Goal: Information Seeking & Learning: Check status

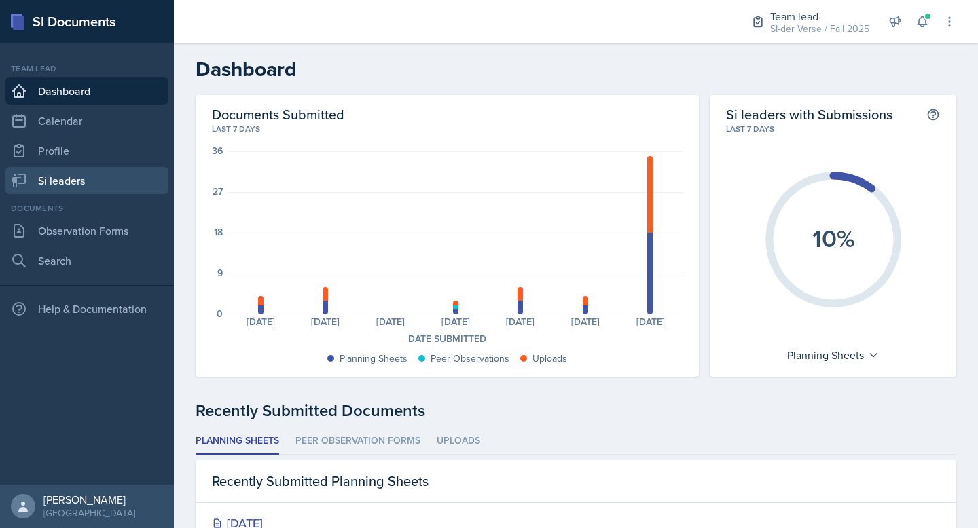
click at [78, 169] on link "Si leaders" at bounding box center [86, 180] width 163 height 27
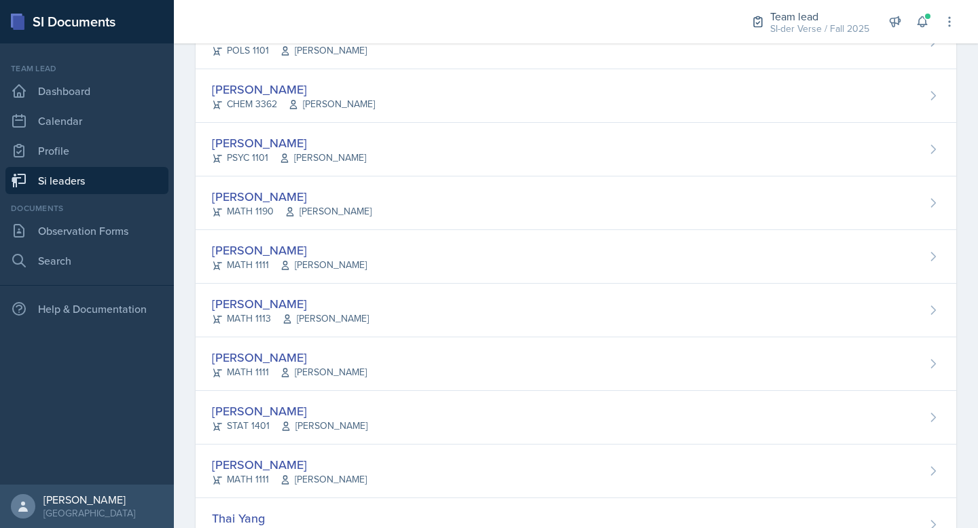
scroll to position [806, 0]
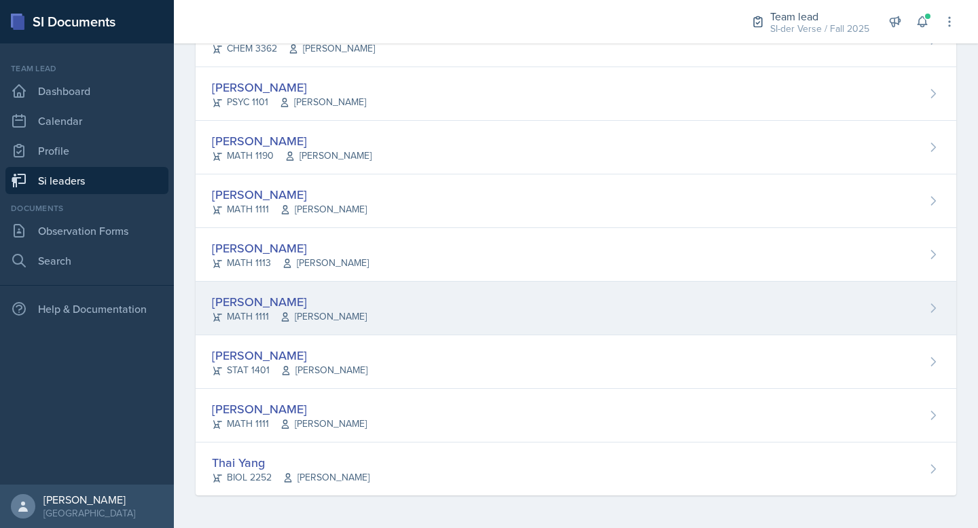
click at [293, 297] on div "[PERSON_NAME]" at bounding box center [289, 302] width 155 height 18
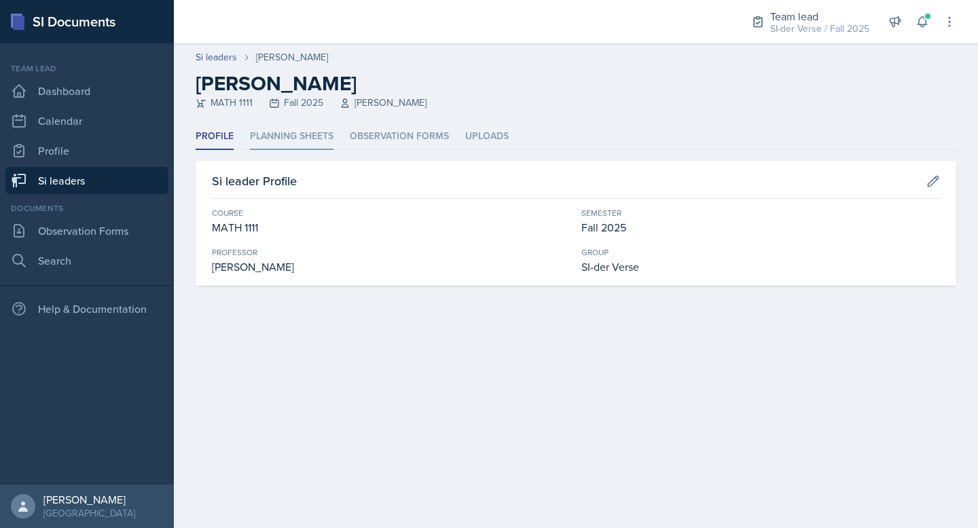
click at [285, 137] on li "Planning Sheets" at bounding box center [291, 137] width 83 height 26
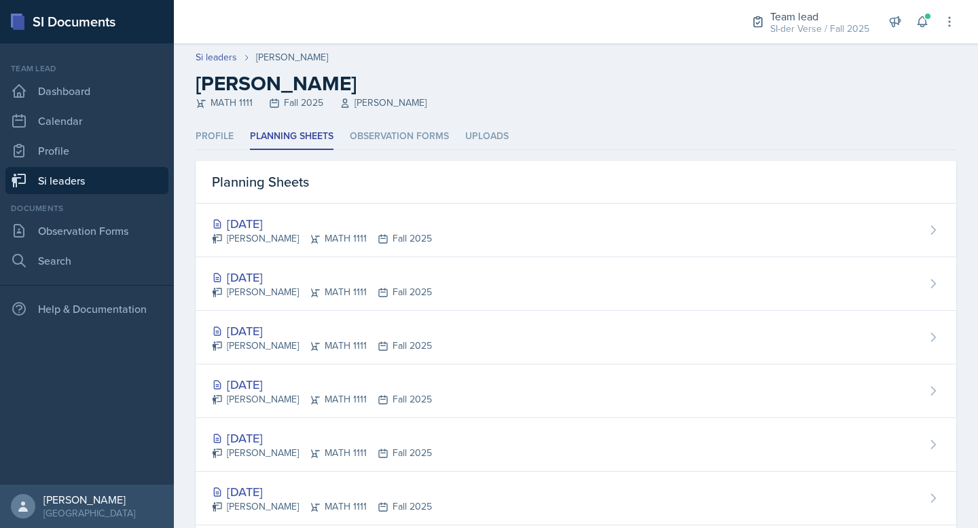
click at [86, 176] on link "Si leaders" at bounding box center [86, 180] width 163 height 27
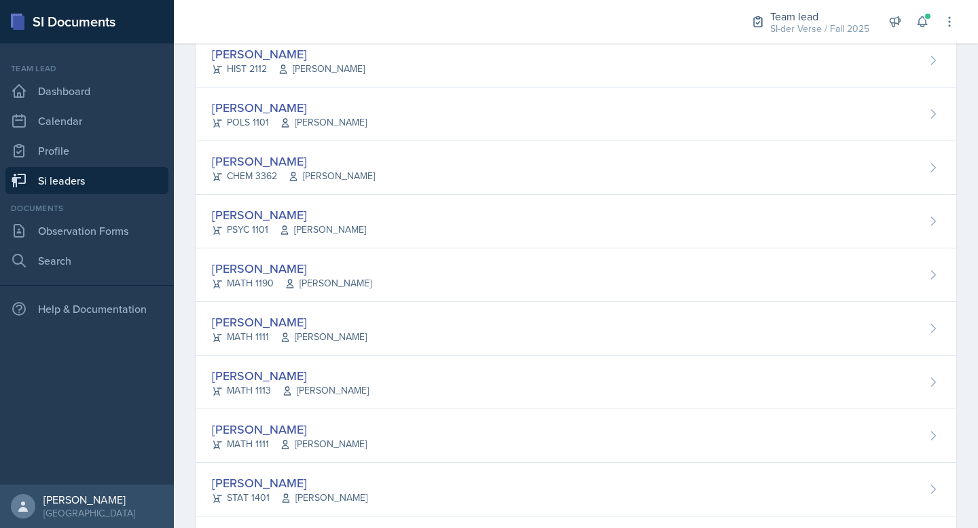
scroll to position [737, 0]
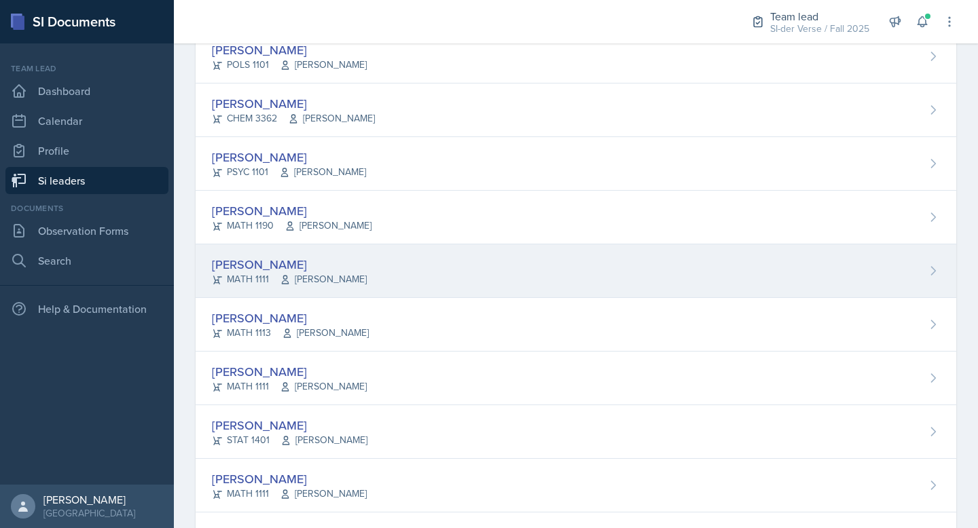
click at [348, 261] on div "[PERSON_NAME] MATH 1111 [PERSON_NAME]" at bounding box center [576, 271] width 760 height 54
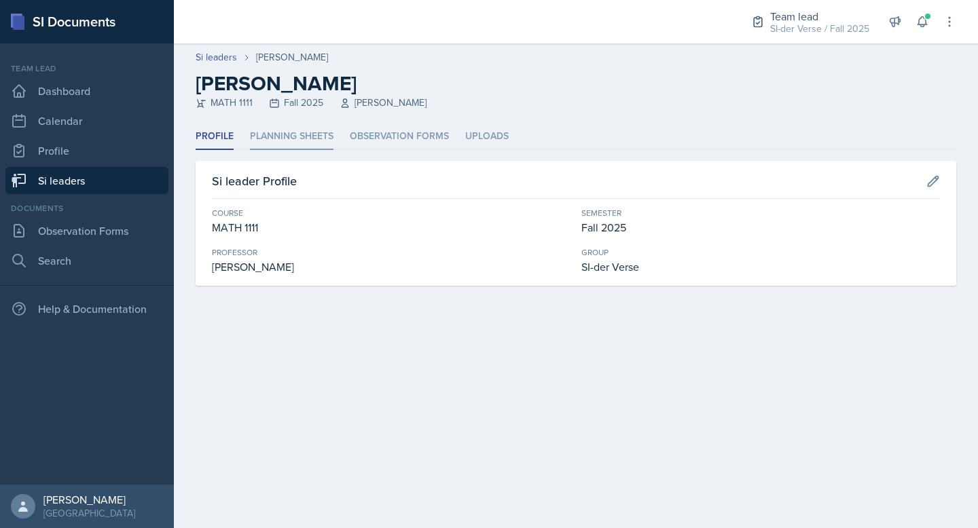
click at [297, 141] on li "Planning Sheets" at bounding box center [291, 137] width 83 height 26
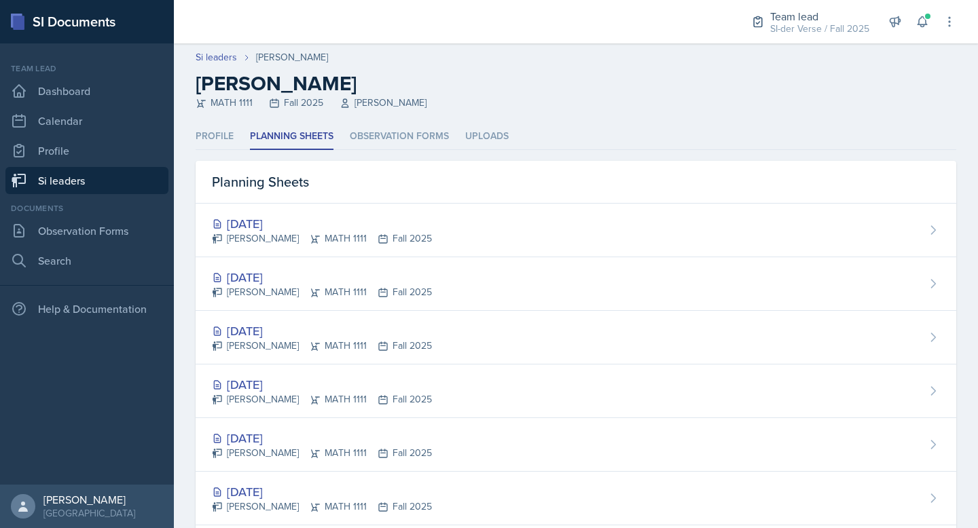
click at [75, 174] on link "Si leaders" at bounding box center [86, 180] width 163 height 27
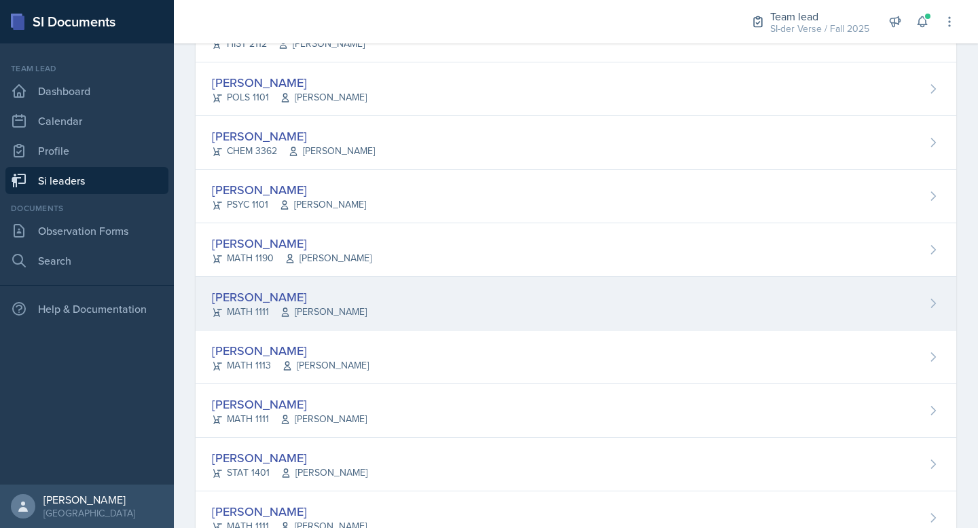
scroll to position [679, 0]
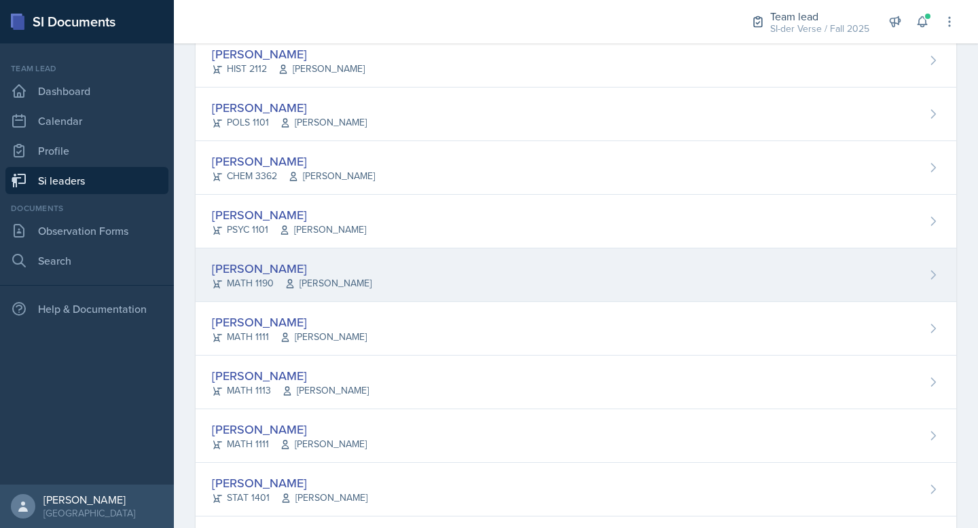
click at [334, 265] on div "[PERSON_NAME]" at bounding box center [292, 268] width 160 height 18
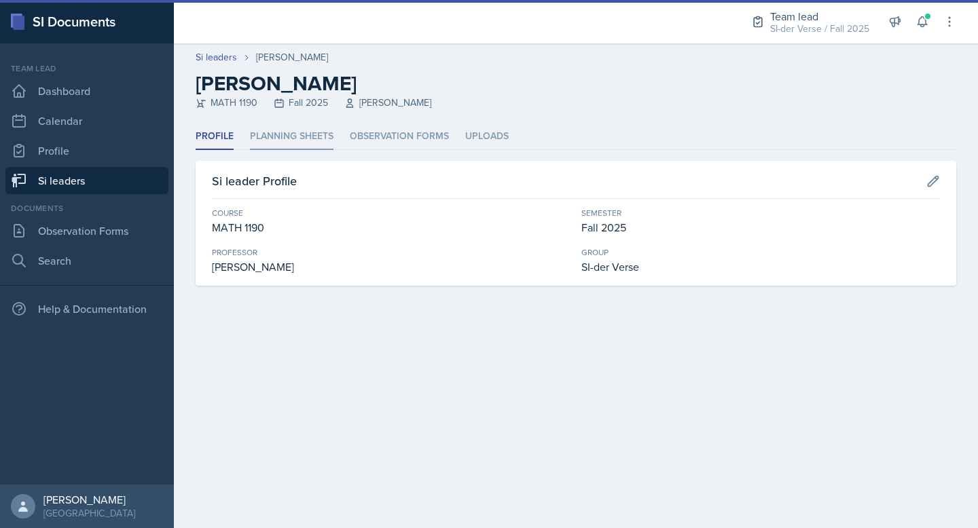
click at [286, 128] on li "Planning Sheets" at bounding box center [291, 137] width 83 height 26
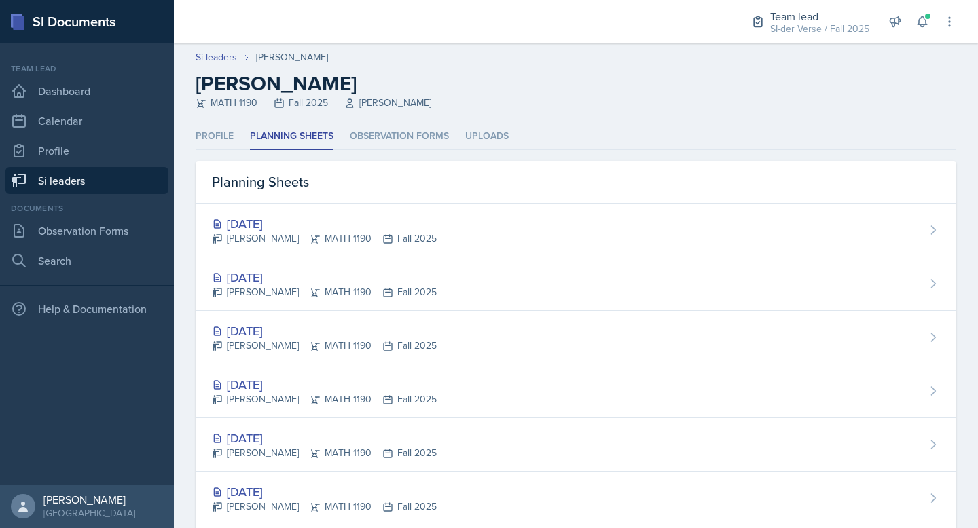
click at [58, 174] on link "Si leaders" at bounding box center [86, 180] width 163 height 27
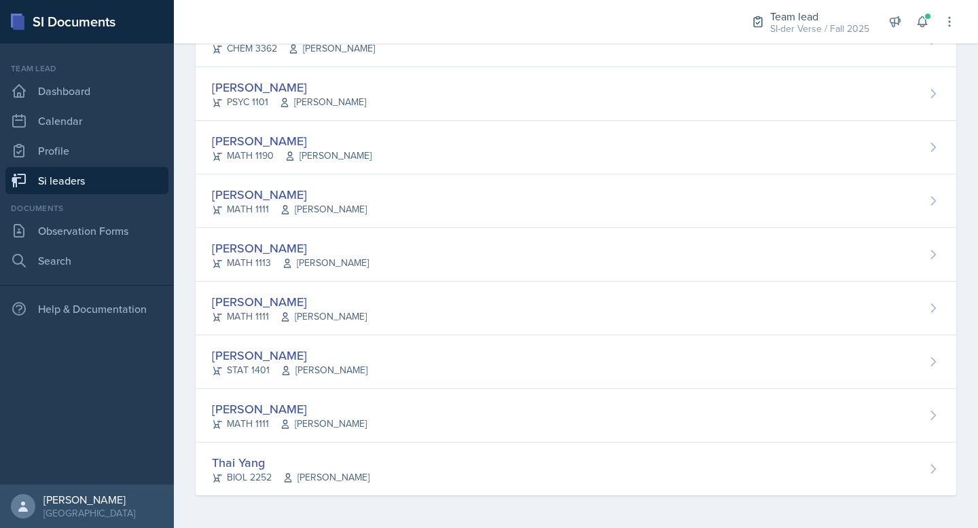
scroll to position [539, 0]
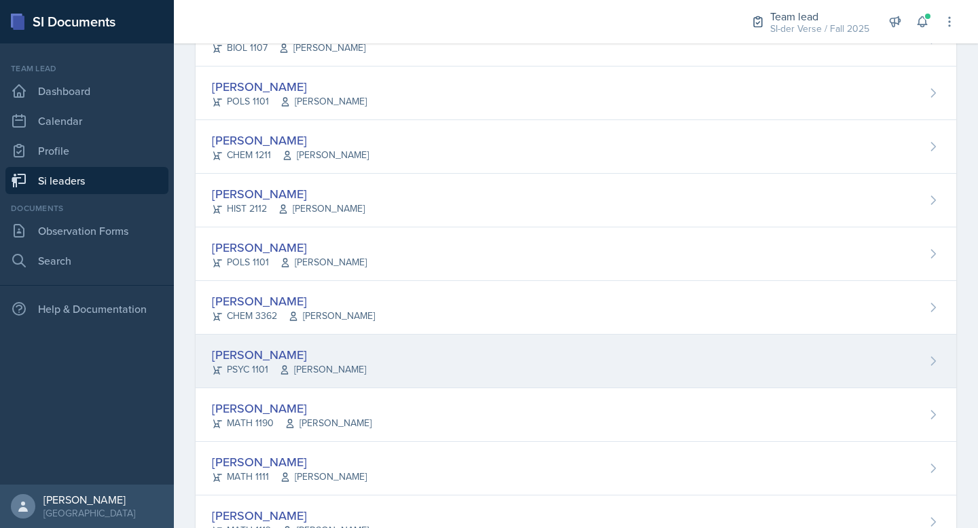
click at [350, 350] on div "[PERSON_NAME]" at bounding box center [289, 355] width 154 height 18
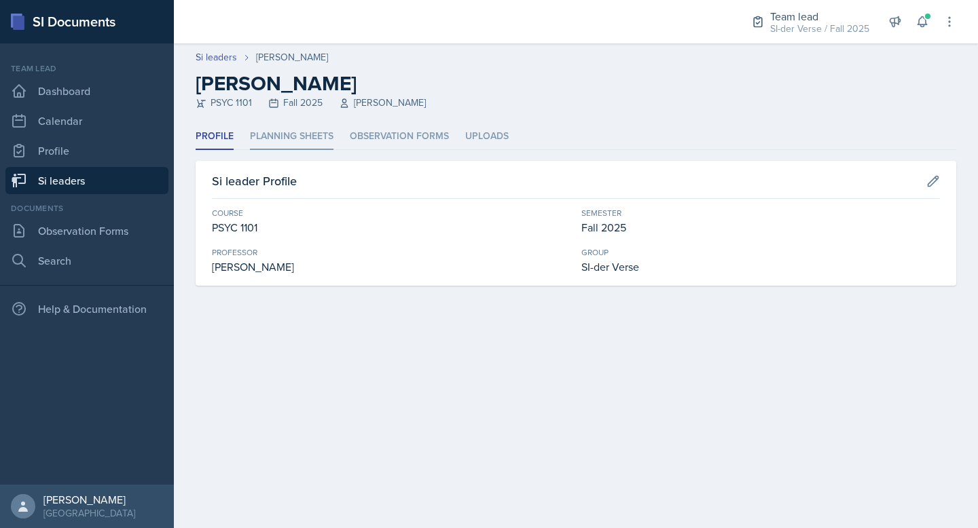
click at [299, 131] on li "Planning Sheets" at bounding box center [291, 137] width 83 height 26
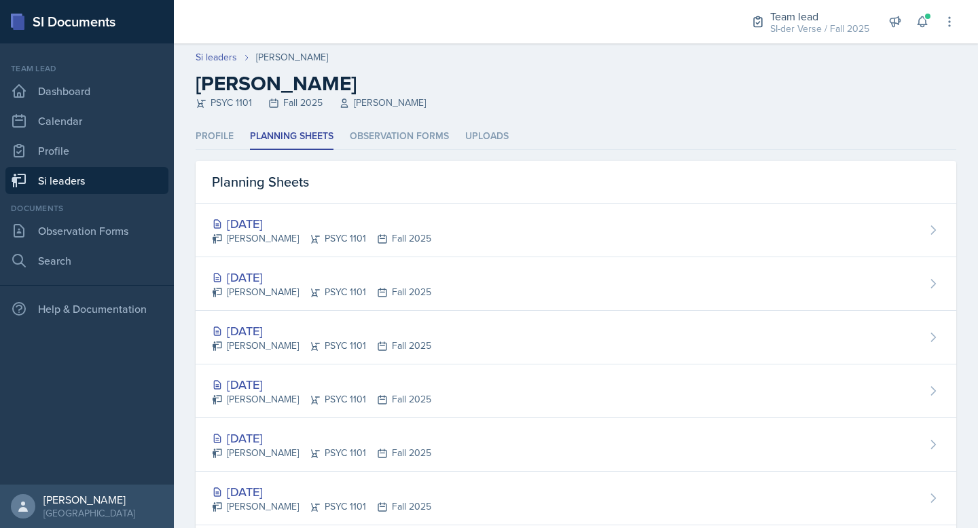
click at [36, 179] on link "Si leaders" at bounding box center [86, 180] width 163 height 27
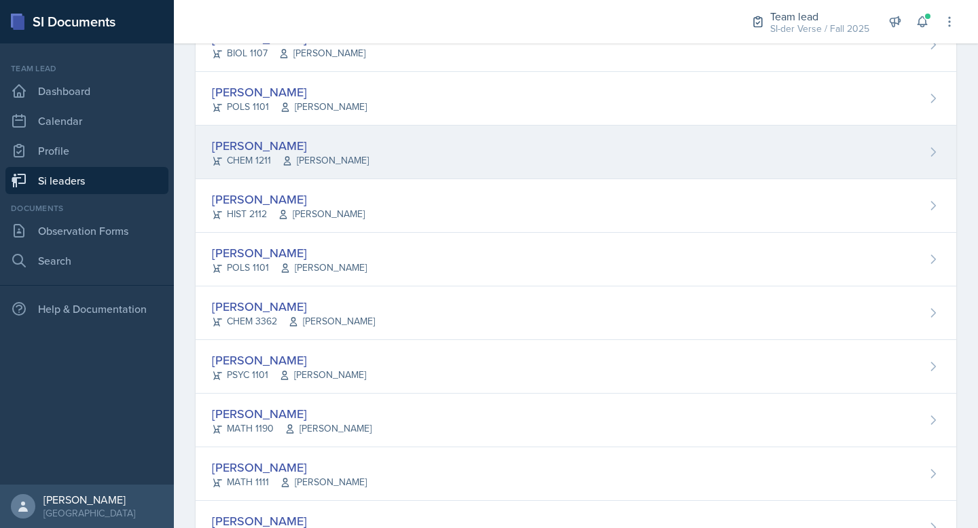
scroll to position [533, 0]
click at [250, 149] on div "[PERSON_NAME]" at bounding box center [290, 146] width 157 height 18
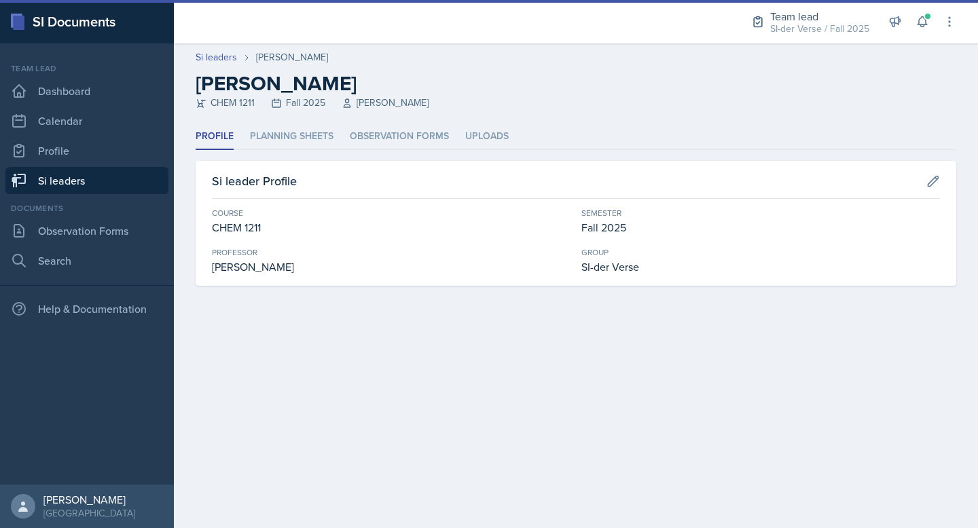
click at [279, 119] on header "Si leaders [PERSON_NAME] [PERSON_NAME] CHEM 1211 Fall 2025 [PERSON_NAME]" at bounding box center [576, 83] width 804 height 80
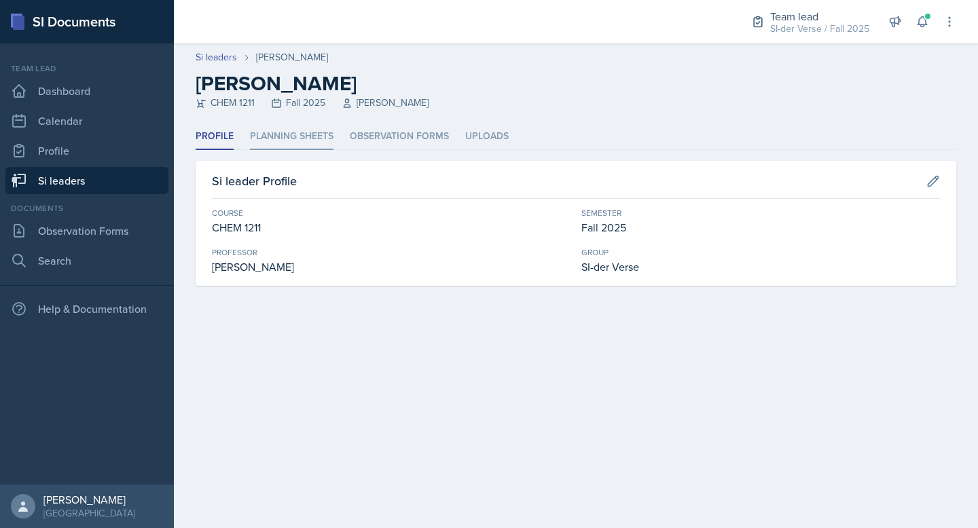
click at [284, 134] on li "Planning Sheets" at bounding box center [291, 137] width 83 height 26
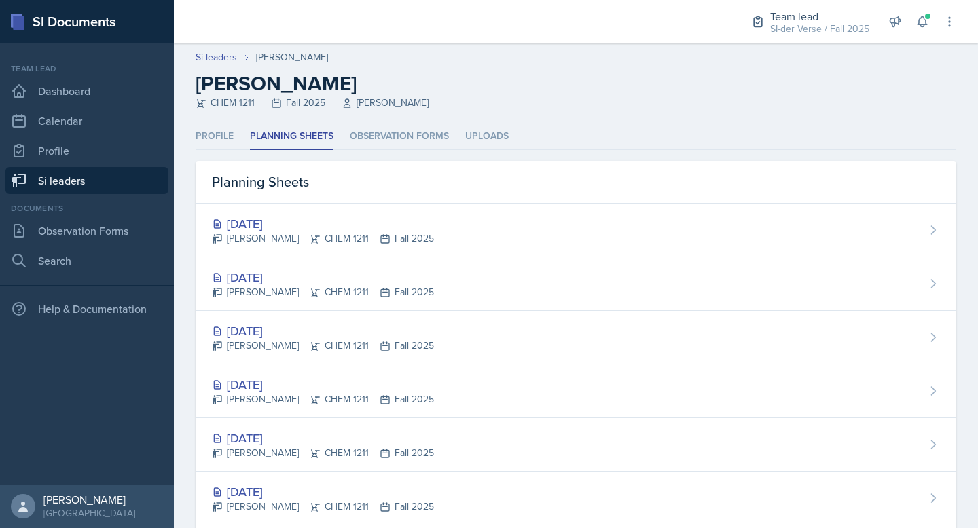
click at [83, 184] on link "Si leaders" at bounding box center [86, 180] width 163 height 27
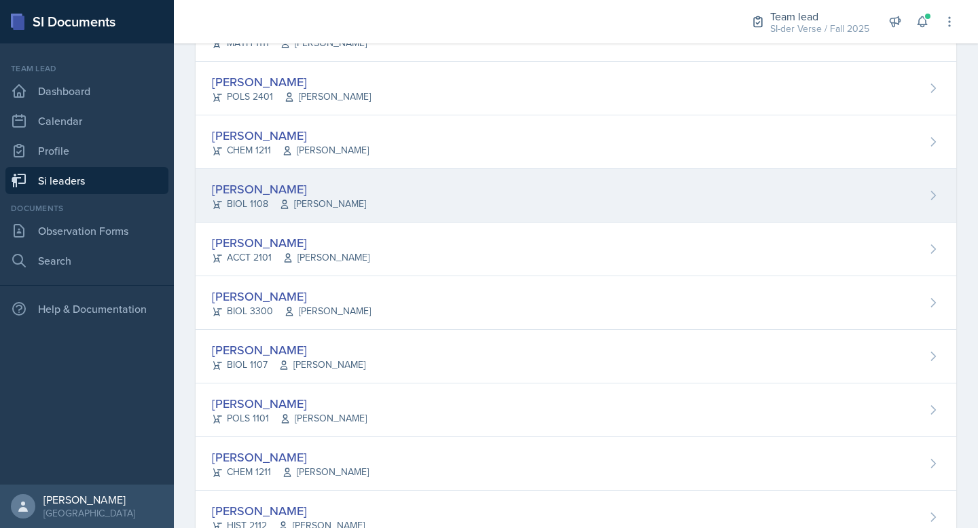
scroll to position [167, 0]
click at [230, 191] on div "[PERSON_NAME]" at bounding box center [290, 190] width 157 height 18
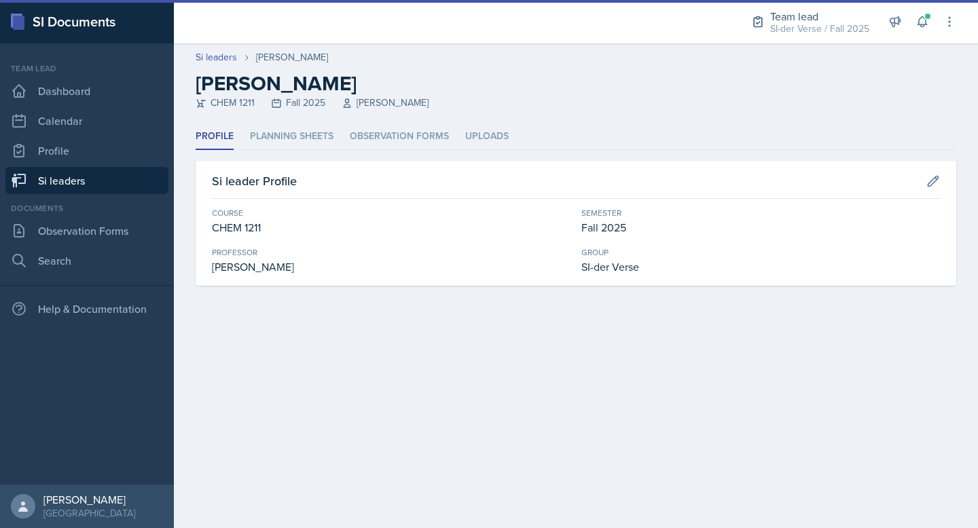
click at [284, 115] on header "Si leaders [PERSON_NAME] [PERSON_NAME] CHEM 1211 Fall 2025 [PERSON_NAME]" at bounding box center [576, 83] width 804 height 80
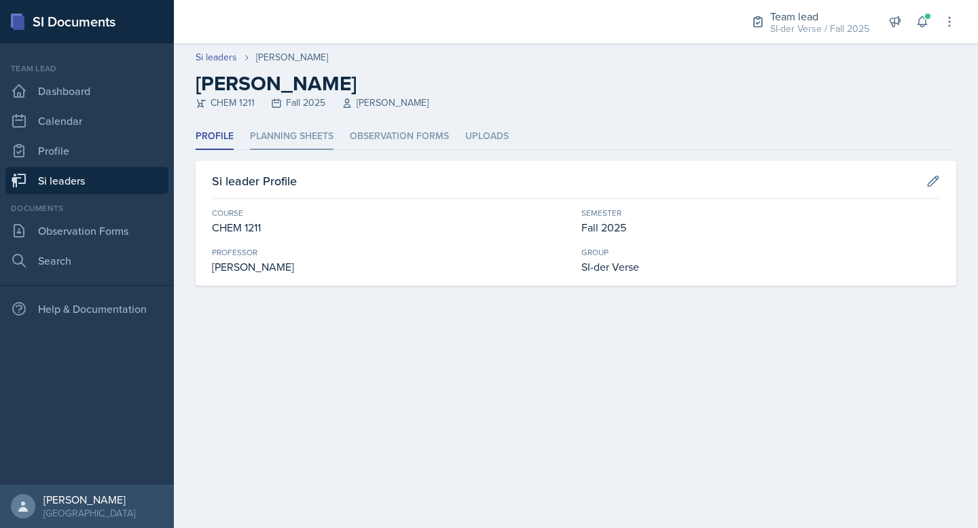
click at [302, 144] on li "Planning Sheets" at bounding box center [291, 137] width 83 height 26
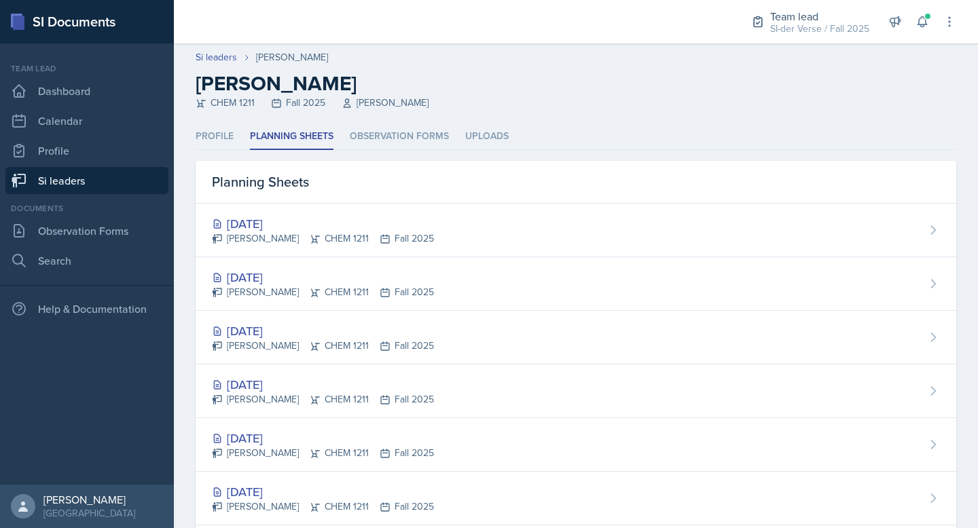
click at [89, 174] on link "Si leaders" at bounding box center [86, 180] width 163 height 27
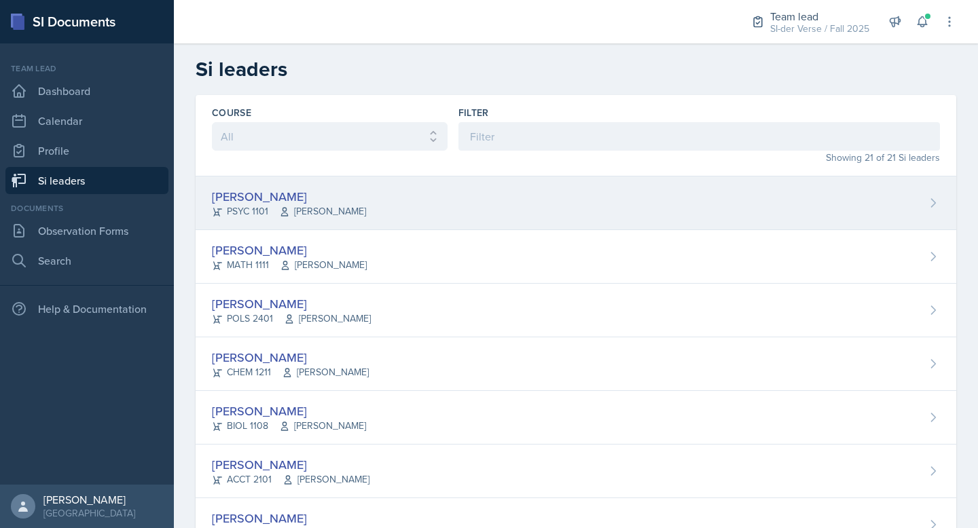
click at [291, 205] on span "[PERSON_NAME]" at bounding box center [322, 211] width 87 height 14
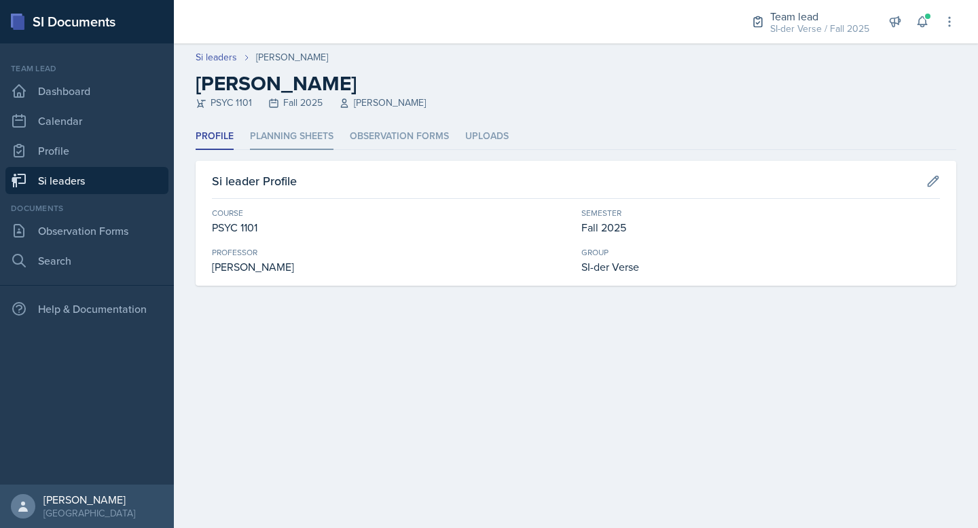
click at [271, 125] on li "Planning Sheets" at bounding box center [291, 137] width 83 height 26
